Goal: Information Seeking & Learning: Check status

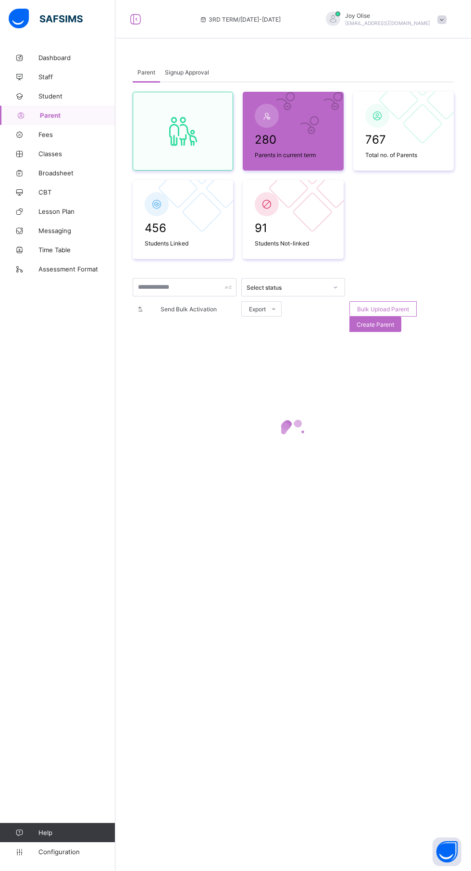
click at [60, 166] on link "Broadsheet" at bounding box center [57, 172] width 115 height 19
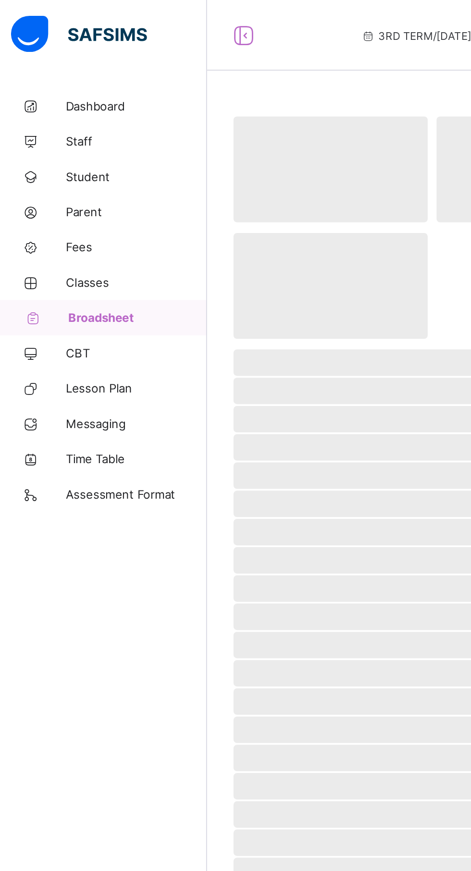
click at [64, 165] on link "Broadsheet" at bounding box center [57, 172] width 115 height 19
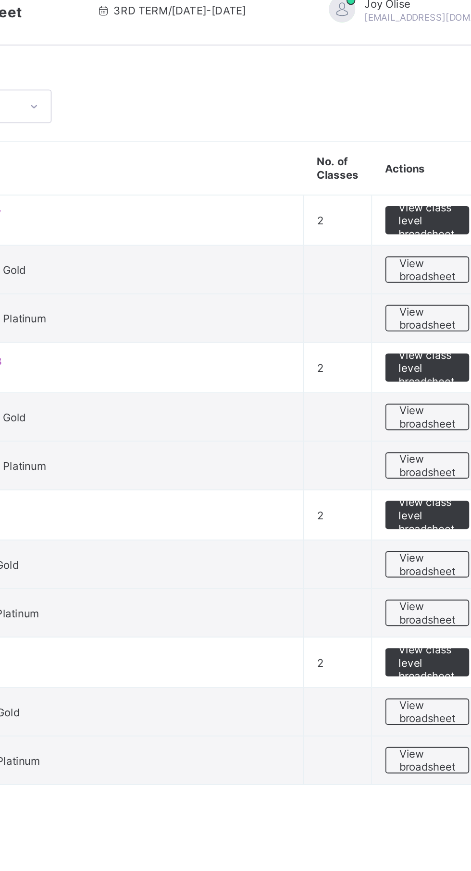
click at [425, 157] on span "View broadsheet" at bounding box center [423, 160] width 30 height 14
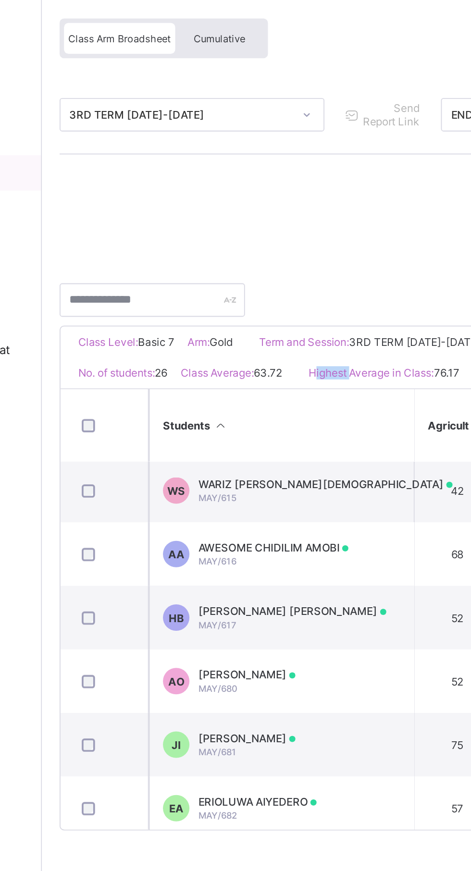
scroll to position [703, 0]
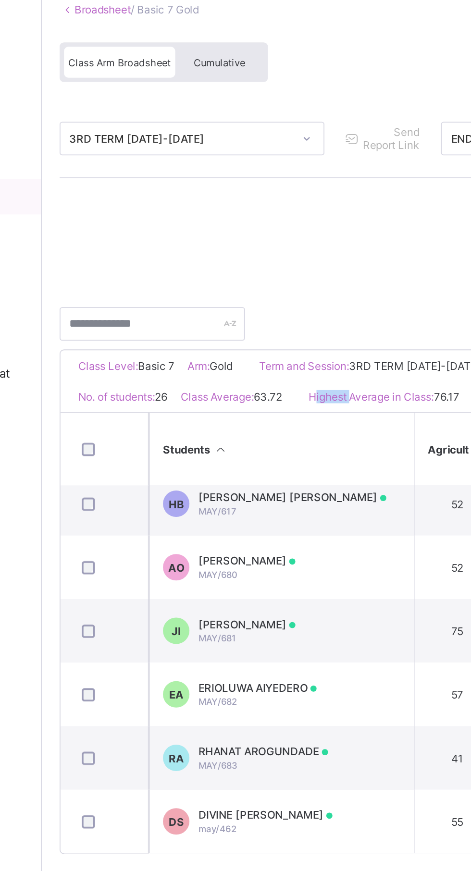
click at [293, 211] on div "Approval History Recall Results Download Broadsheet PDF Excel sheet" at bounding box center [293, 200] width 336 height 46
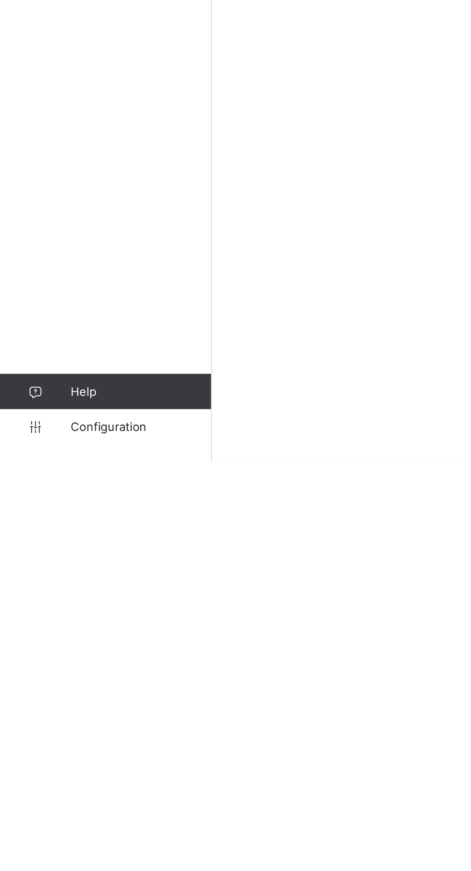
scroll to position [0, 0]
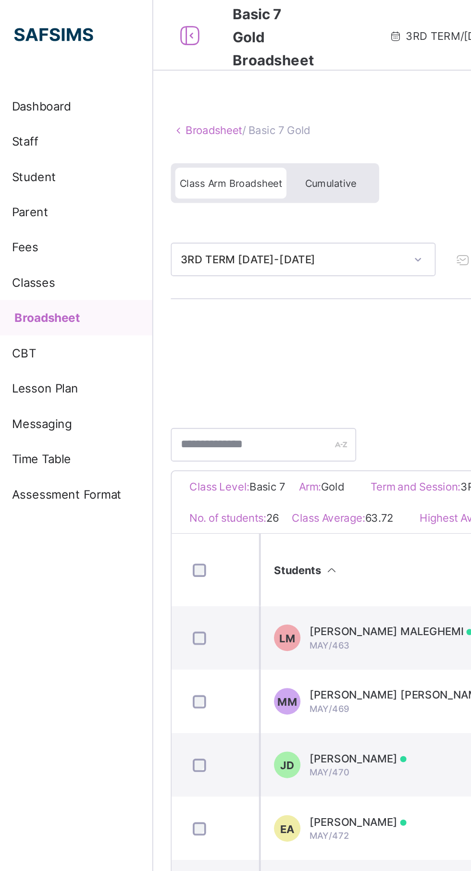
click at [63, 153] on span "Classes" at bounding box center [76, 154] width 77 height 8
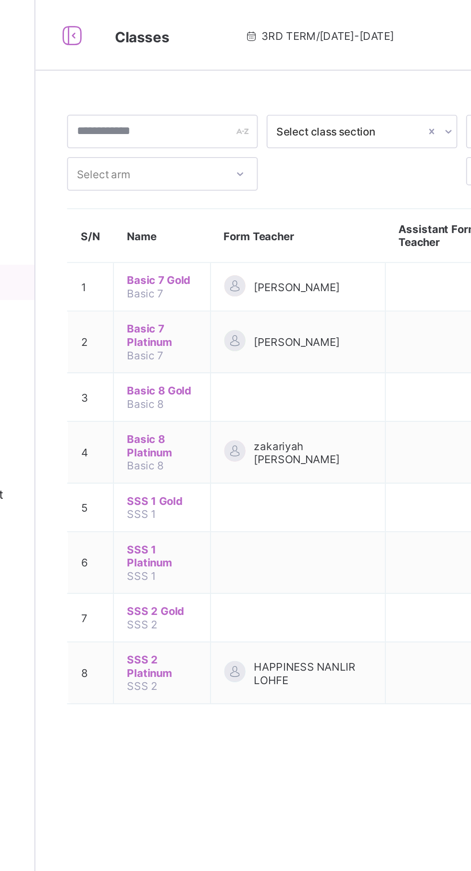
click at [188, 152] on span "Basic 7 Gold" at bounding box center [184, 152] width 38 height 7
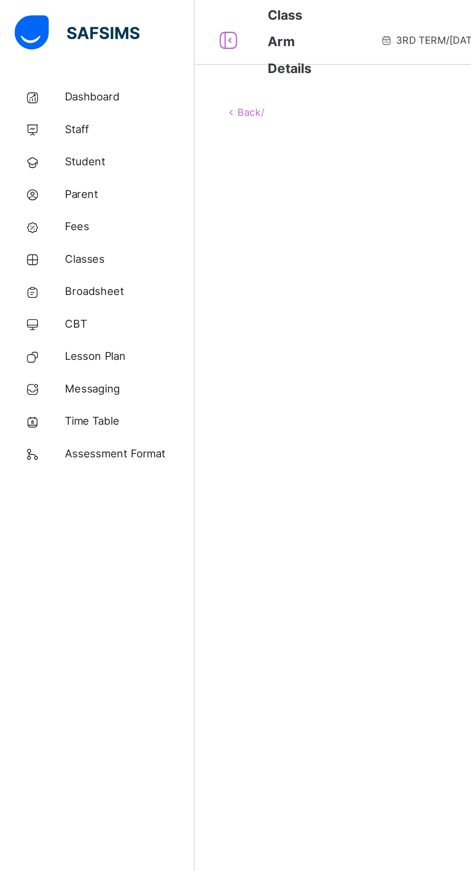
click at [49, 111] on span "Parent" at bounding box center [76, 115] width 77 height 10
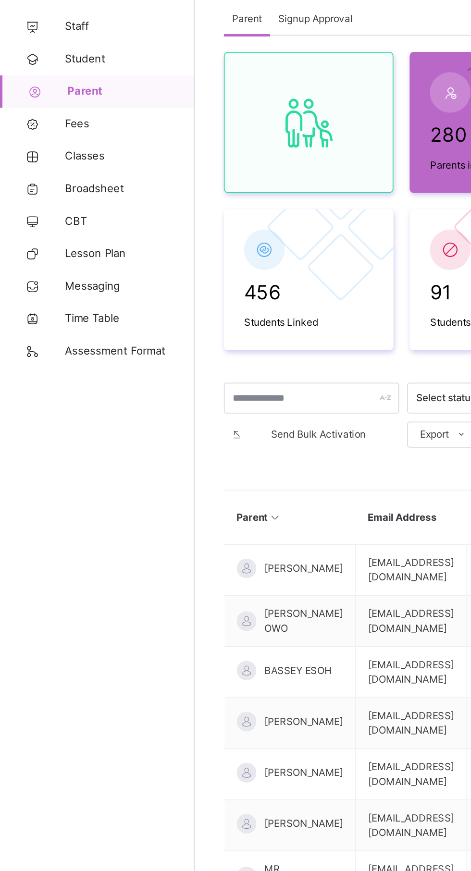
click at [189, 74] on span "Signup Approval" at bounding box center [187, 72] width 44 height 9
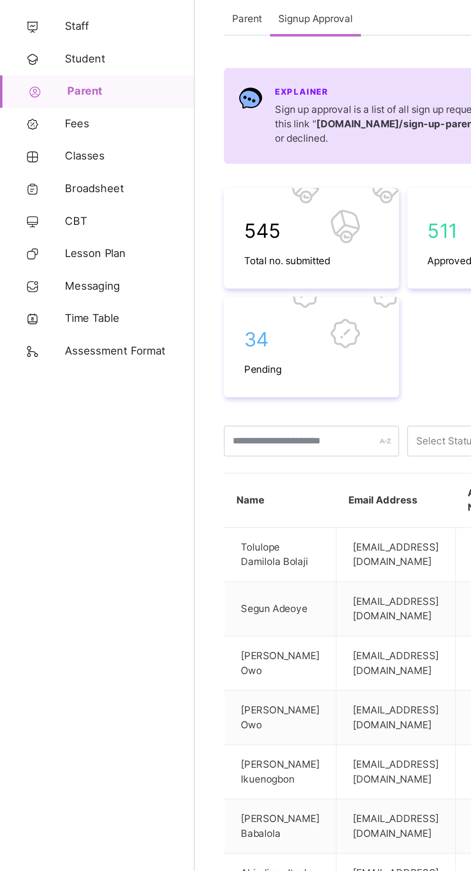
click at [197, 69] on span "Signup Approval" at bounding box center [187, 72] width 44 height 9
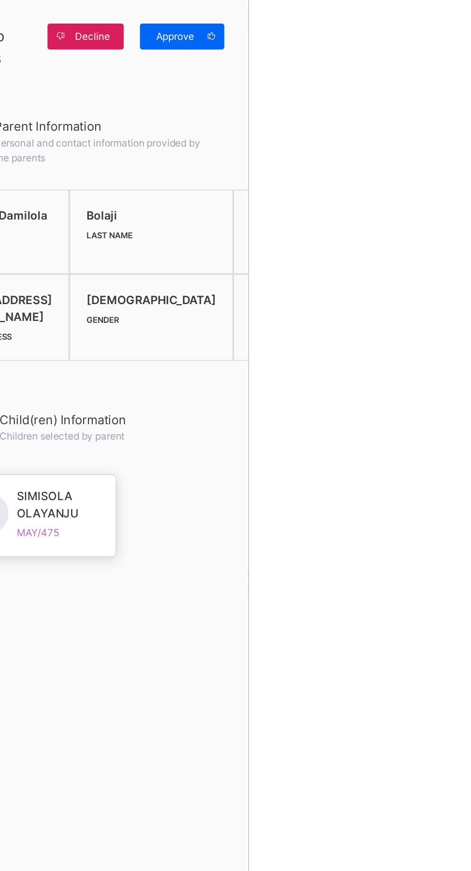
click at [453, 34] on icon at bounding box center [448, 34] width 7 height 8
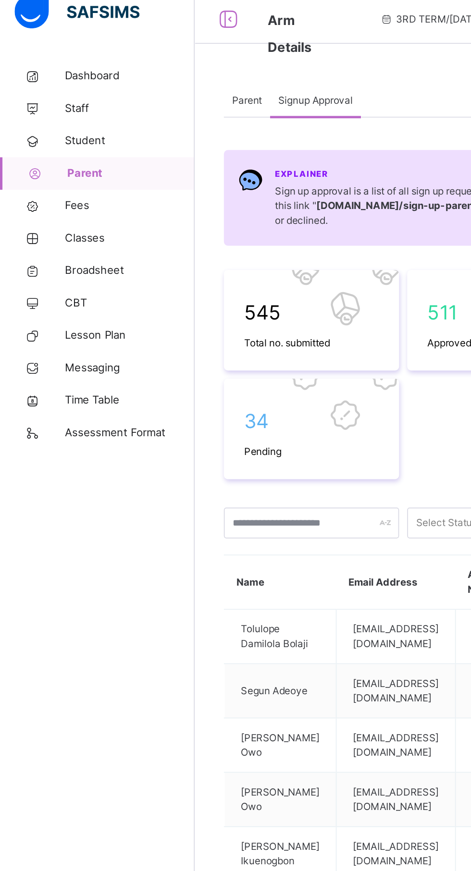
click at [62, 176] on span "Broadsheet" at bounding box center [76, 173] width 77 height 10
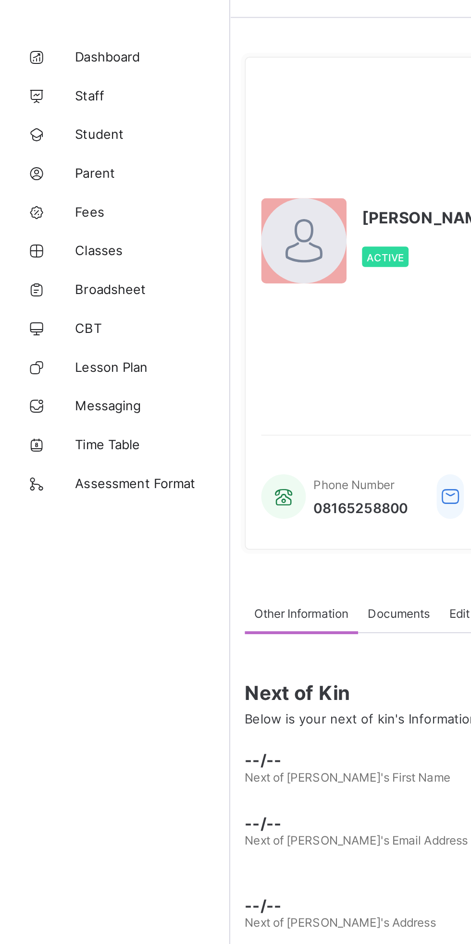
click at [53, 171] on span "Broadsheet" at bounding box center [76, 173] width 77 height 8
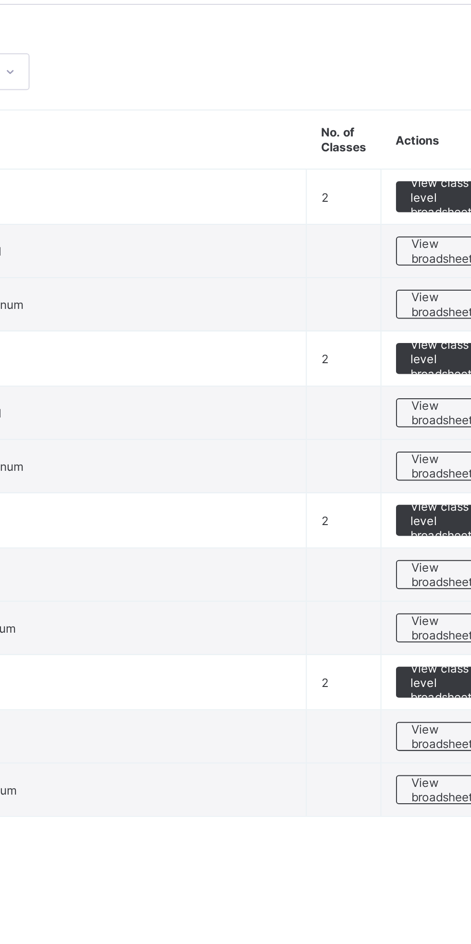
click at [411, 161] on span "View broadsheet" at bounding box center [423, 160] width 30 height 14
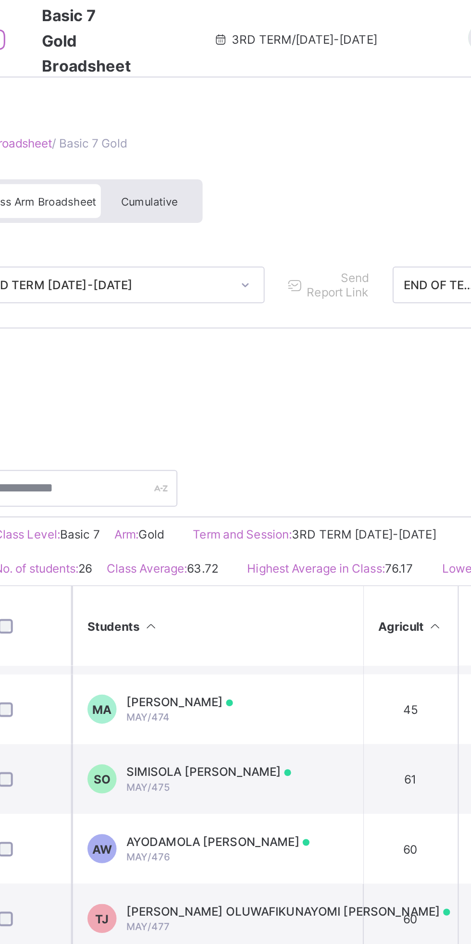
scroll to position [170, 0]
click at [265, 385] on span "SIMISOLA [PERSON_NAME]" at bounding box center [241, 381] width 82 height 7
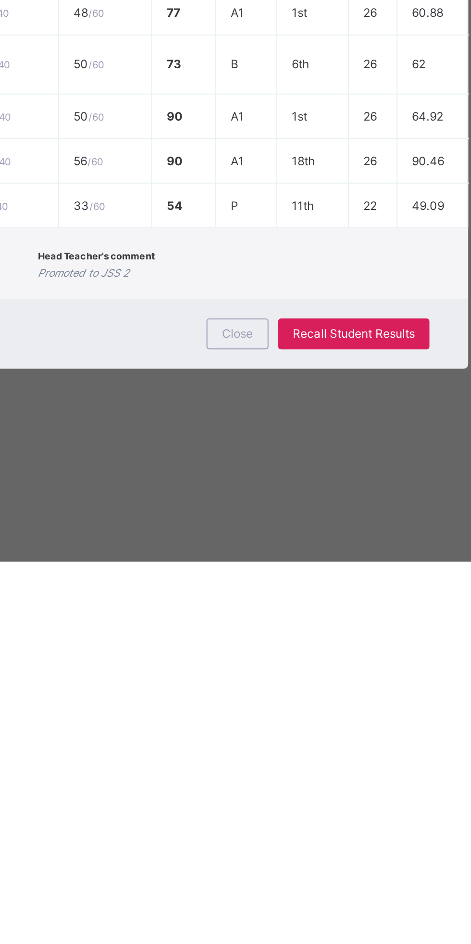
scroll to position [0, 0]
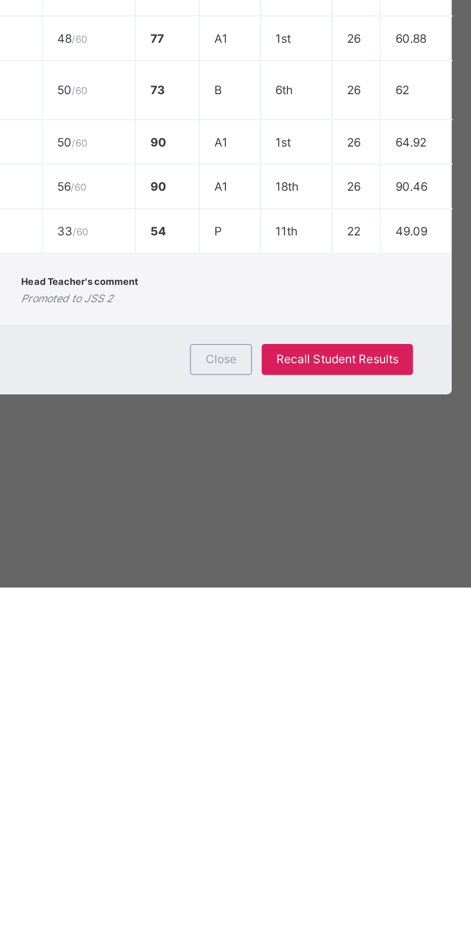
click at [294, 834] on span "Close" at bounding box center [285, 830] width 15 height 7
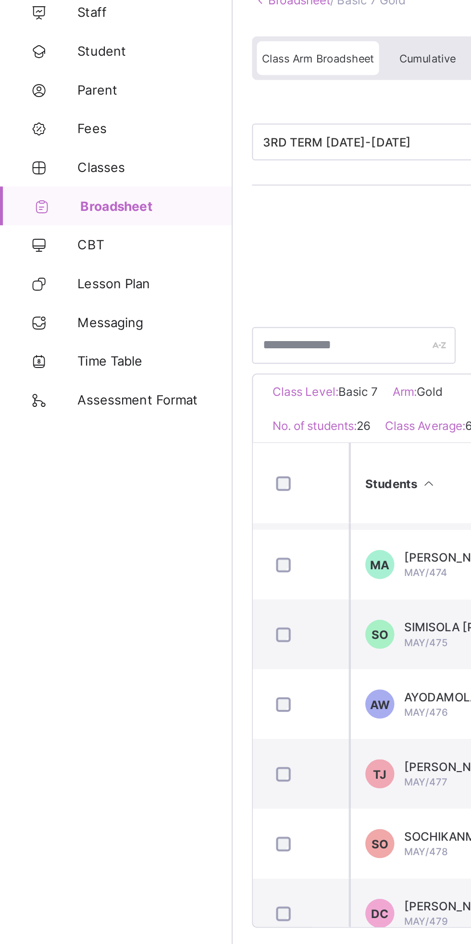
scroll to position [170, 55]
click at [203, 99] on span "Cumulative" at bounding box center [212, 100] width 28 height 7
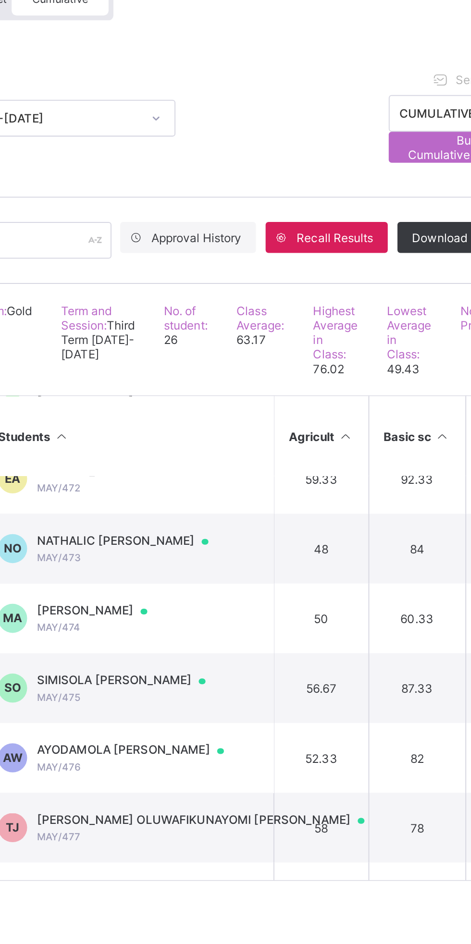
scroll to position [121, 0]
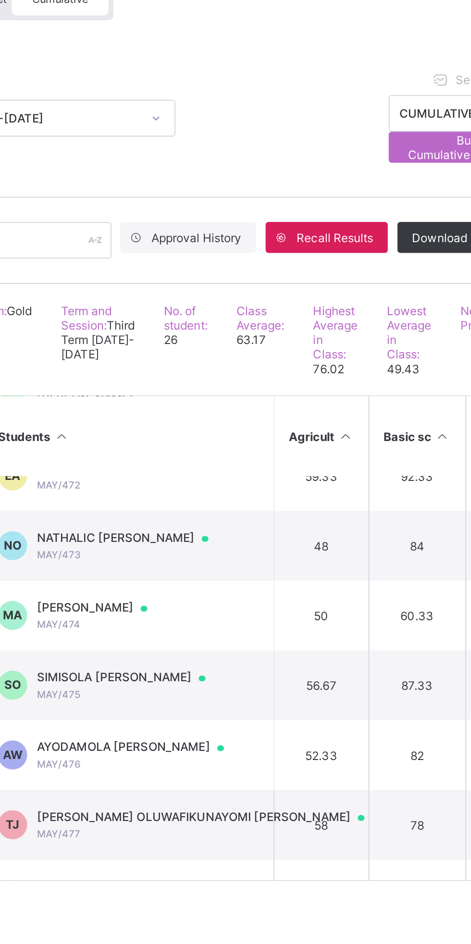
click at [254, 440] on span "SIMISOLA [PERSON_NAME]" at bounding box center [246, 436] width 93 height 8
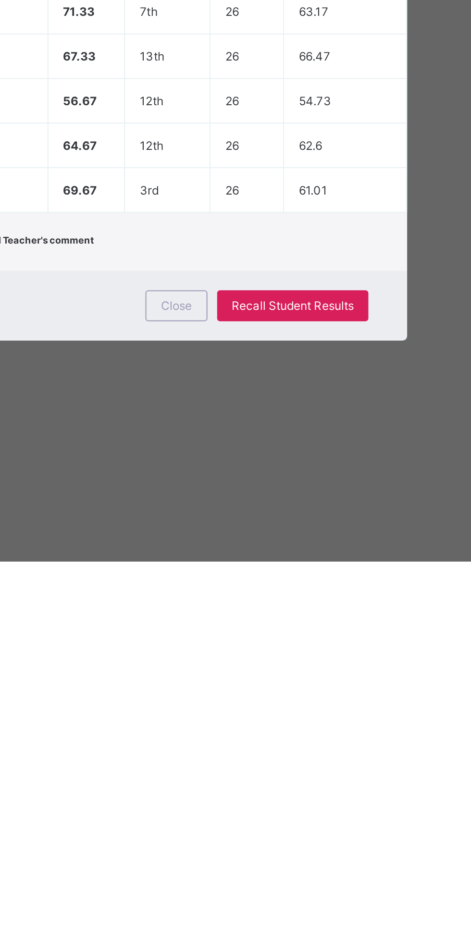
scroll to position [0, 0]
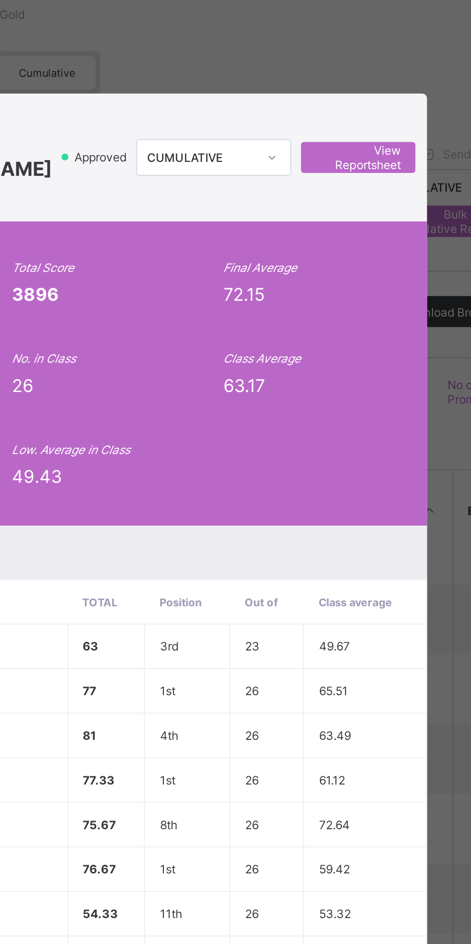
click at [387, 149] on span "View Reportsheet" at bounding box center [366, 142] width 42 height 14
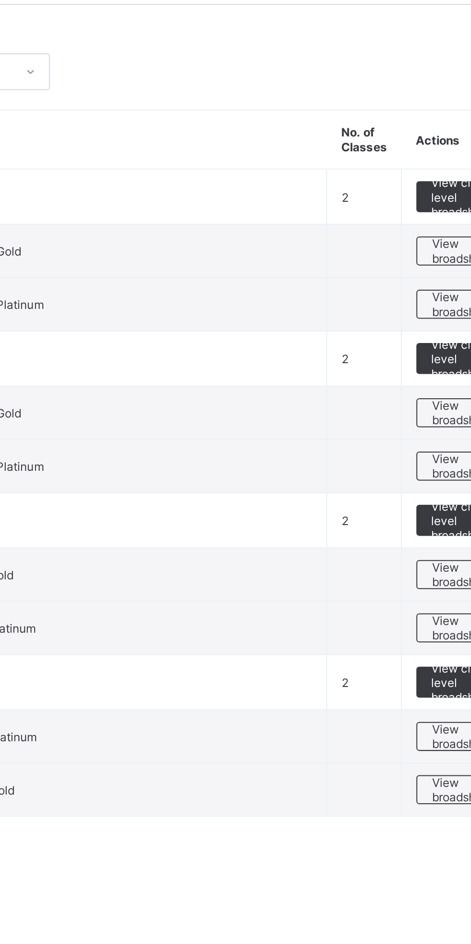
click at [412, 159] on span "View broadsheet" at bounding box center [423, 160] width 30 height 14
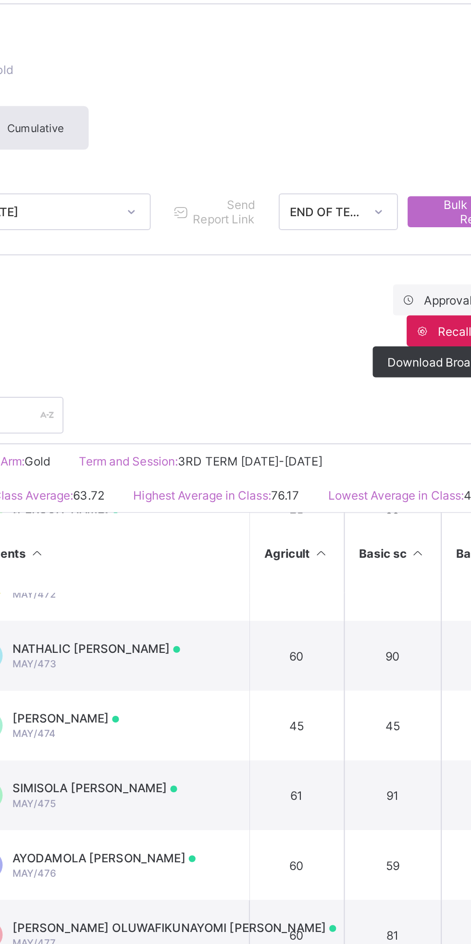
scroll to position [125, 0]
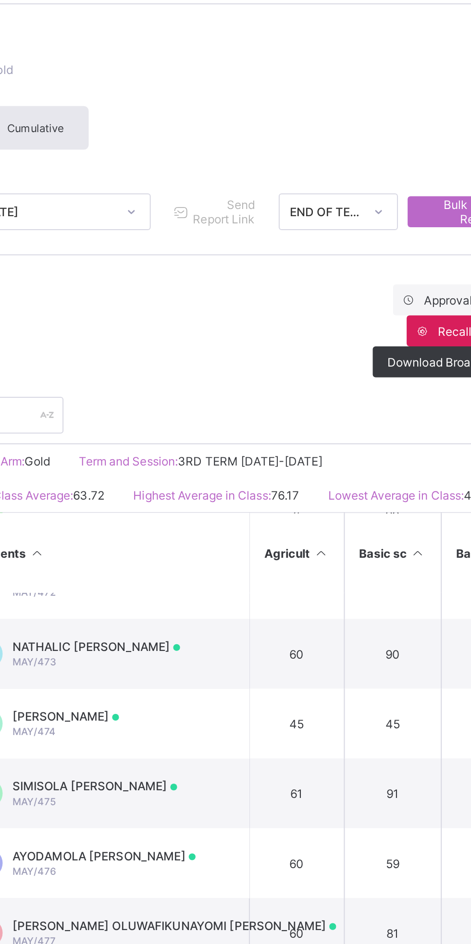
click at [245, 436] on div "SIMISOLA BOLAJI OLAYANJU MAY/475" at bounding box center [241, 429] width 82 height 14
